Goal: Information Seeking & Learning: Learn about a topic

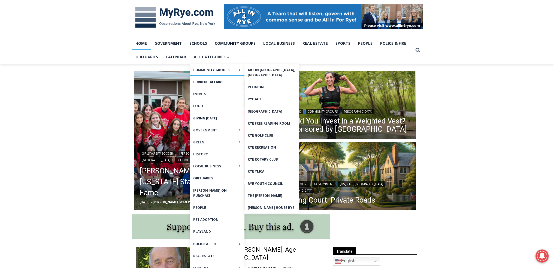
scroll to position [82, 0]
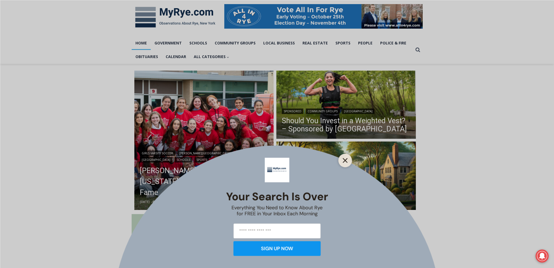
click at [343, 162] on icon "Close" at bounding box center [345, 160] width 5 height 5
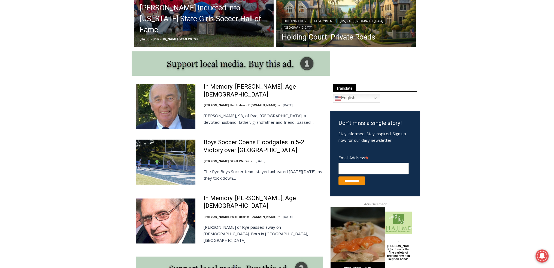
scroll to position [245, 0]
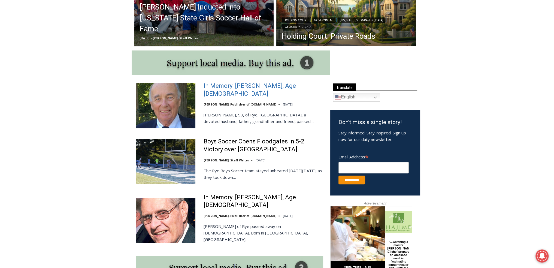
click at [244, 88] on link "In Memory: [PERSON_NAME], Age [DEMOGRAPHIC_DATA]" at bounding box center [263, 90] width 120 height 16
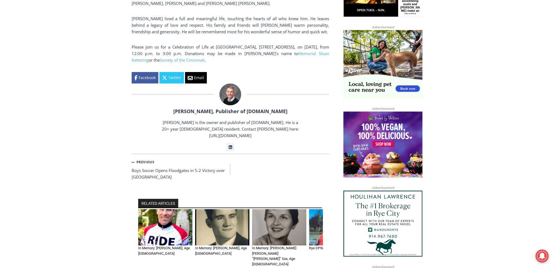
scroll to position [436, 0]
